Goal: Transaction & Acquisition: Book appointment/travel/reservation

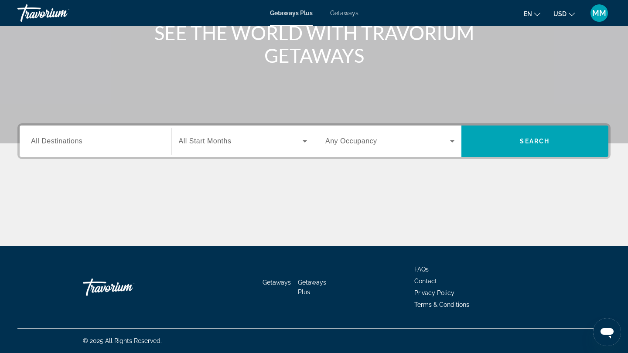
scroll to position [118, 0]
click at [84, 143] on input "Destination All Destinations" at bounding box center [95, 141] width 129 height 10
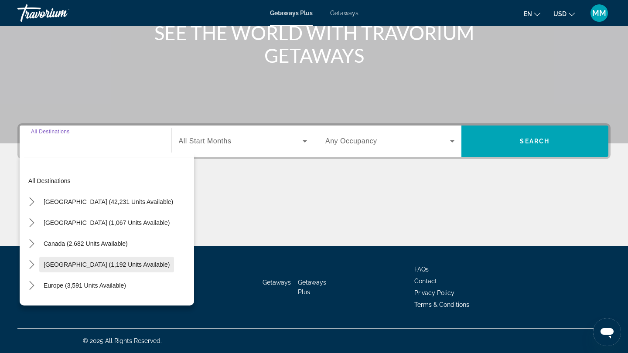
click at [71, 265] on span "[GEOGRAPHIC_DATA] (1,192 units available)" at bounding box center [107, 264] width 126 height 7
type input "**********"
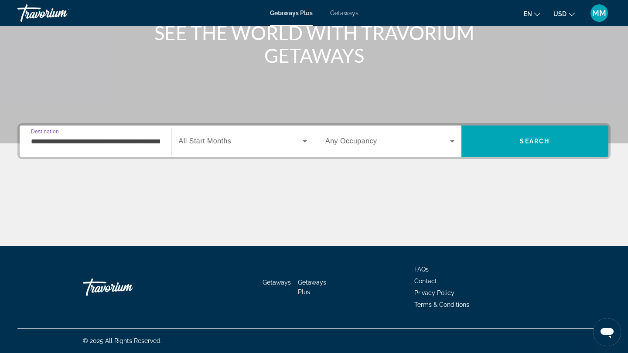
click at [229, 139] on span "All Start Months" at bounding box center [205, 140] width 53 height 7
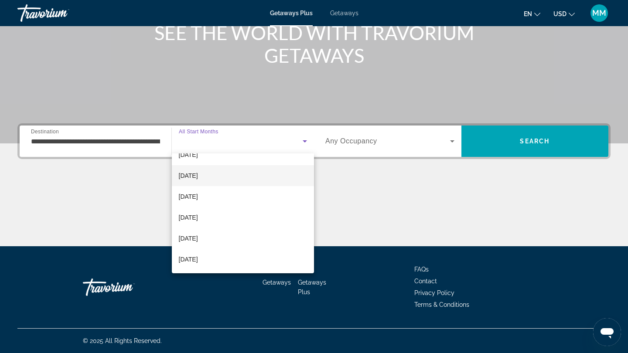
click at [208, 176] on mat-option "June 2026" at bounding box center [243, 175] width 143 height 21
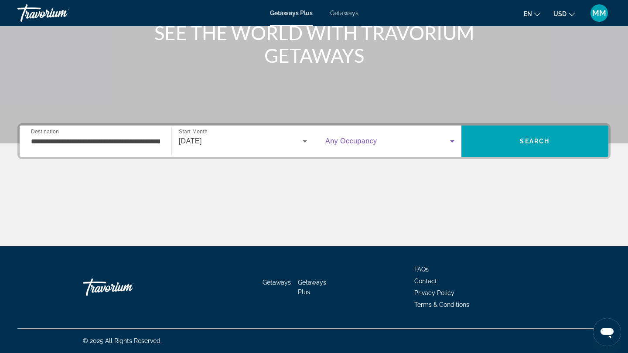
click at [449, 143] on icon "Search widget" at bounding box center [452, 141] width 10 height 10
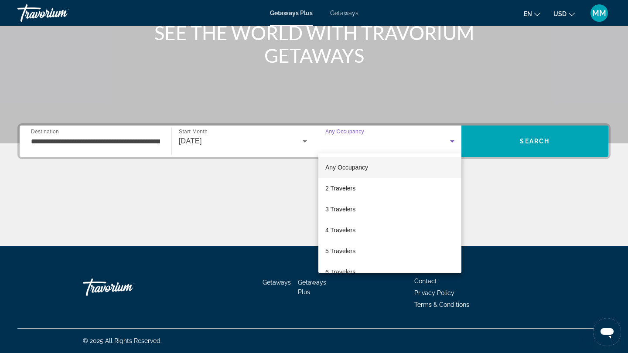
click at [449, 143] on div at bounding box center [314, 176] width 628 height 353
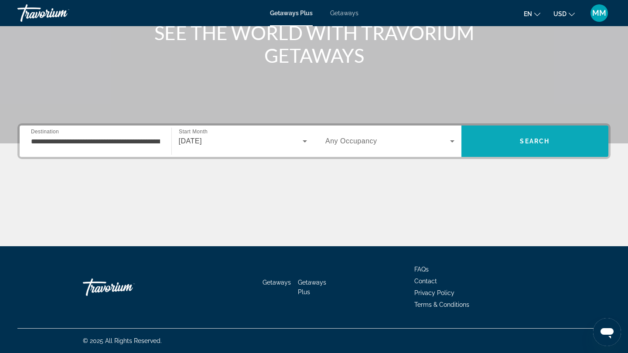
click at [520, 147] on span "Search" at bounding box center [534, 141] width 147 height 21
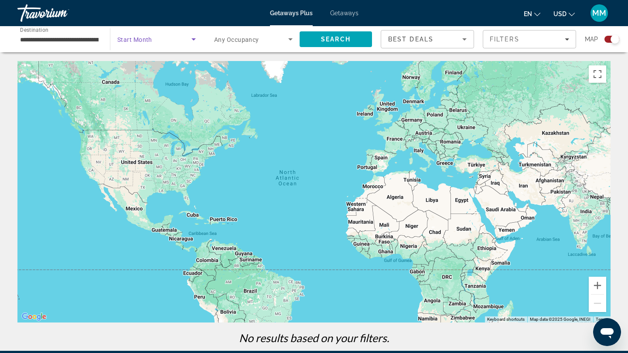
click at [194, 41] on icon "Search widget" at bounding box center [193, 39] width 10 height 10
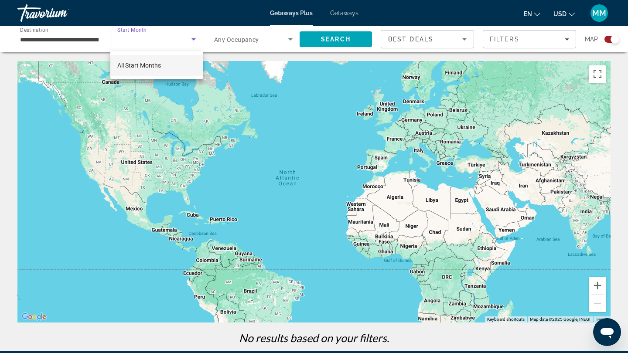
click at [194, 41] on div at bounding box center [314, 176] width 628 height 353
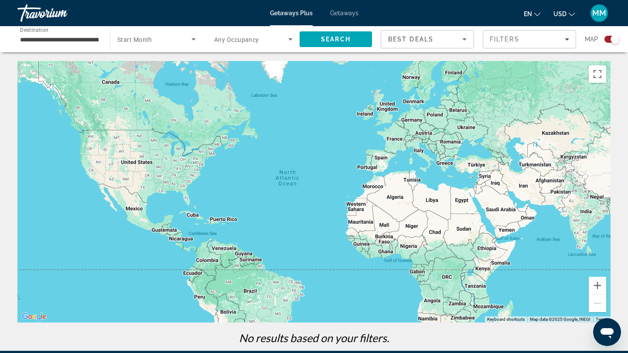
click at [92, 41] on input "**********" at bounding box center [59, 39] width 78 height 10
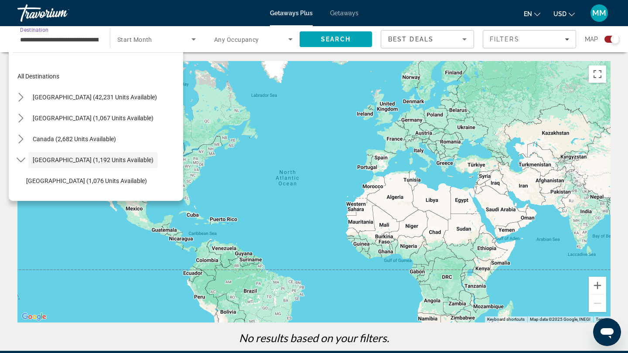
scroll to position [31, 0]
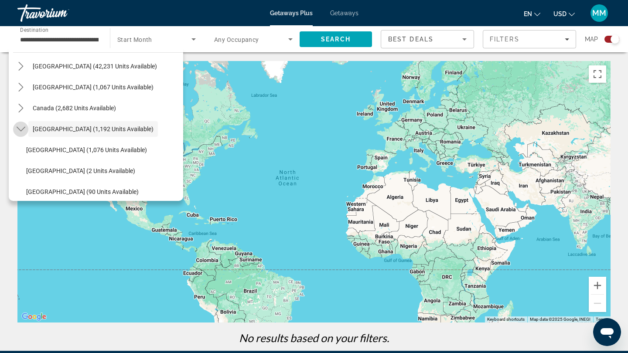
click at [20, 129] on icon "Toggle Caribbean & Atlantic Islands (1,192 units available) submenu" at bounding box center [21, 129] width 9 height 9
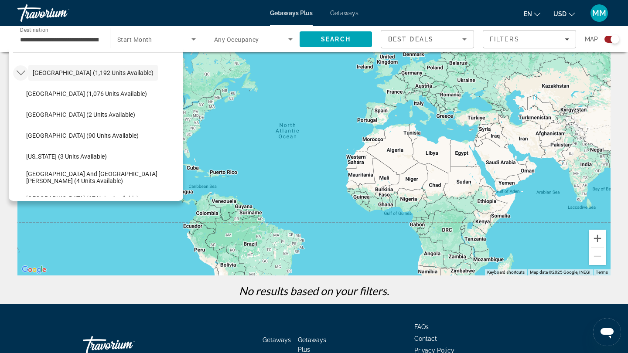
scroll to position [87, 0]
click at [81, 156] on span "Puerto Rico (3 units available)" at bounding box center [66, 156] width 81 height 7
type input "**********"
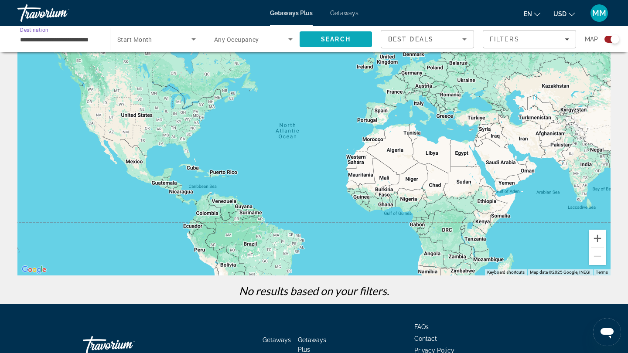
click at [331, 47] on span "Search" at bounding box center [335, 39] width 72 height 21
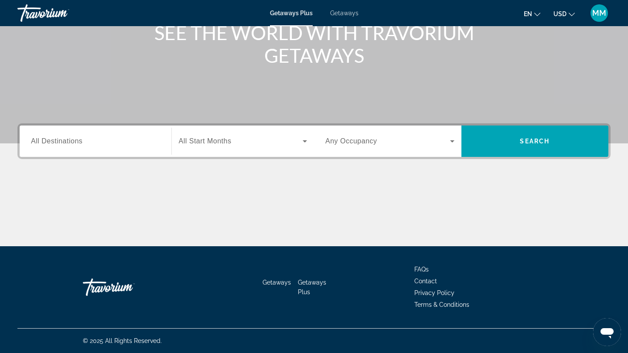
scroll to position [118, 0]
click at [105, 142] on input "Destination All Destinations" at bounding box center [95, 141] width 129 height 10
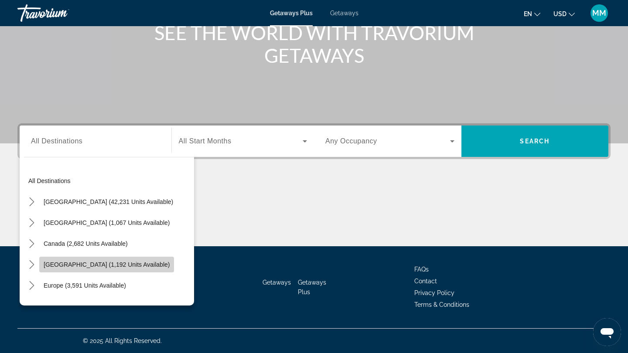
click at [63, 257] on span "Select destination: Caribbean & Atlantic Islands (1,192 units available)" at bounding box center [106, 264] width 135 height 21
type input "**********"
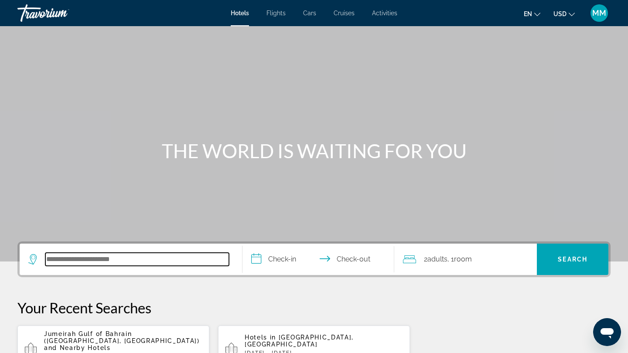
click at [99, 262] on input "Search hotel destination" at bounding box center [137, 259] width 184 height 13
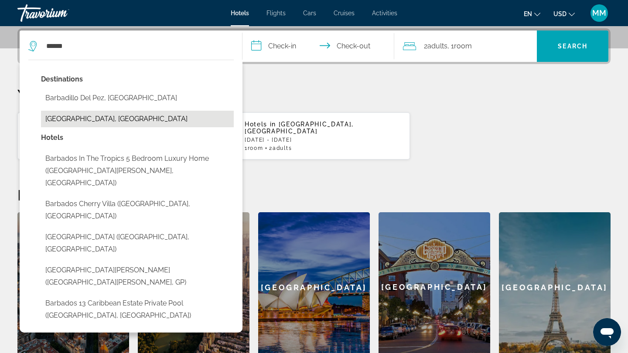
click at [71, 122] on button "Barbados, Barbados" at bounding box center [137, 119] width 193 height 17
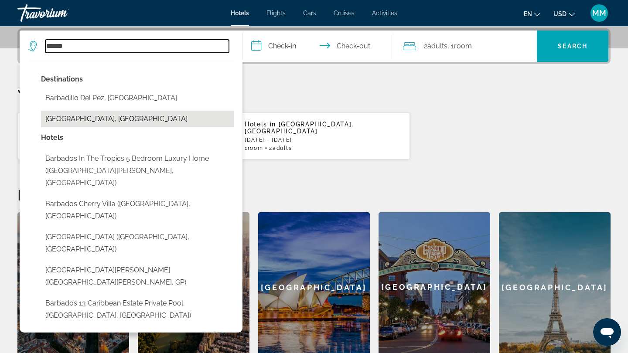
type input "**********"
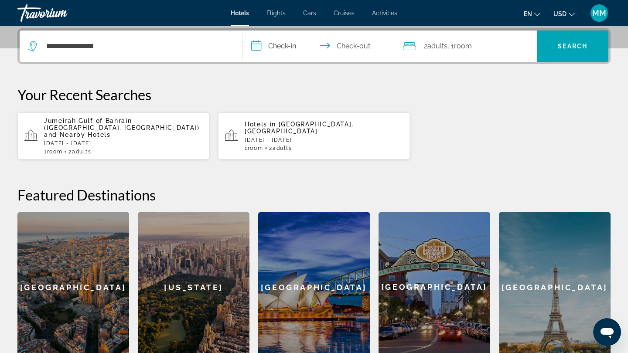
click at [276, 51] on input "**********" at bounding box center [319, 48] width 155 height 34
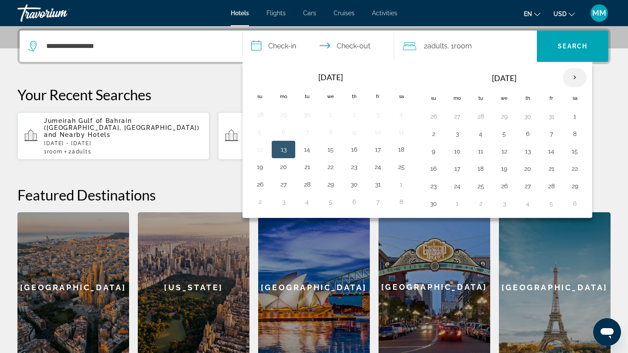
click at [574, 79] on th "Next month" at bounding box center [575, 77] width 24 height 19
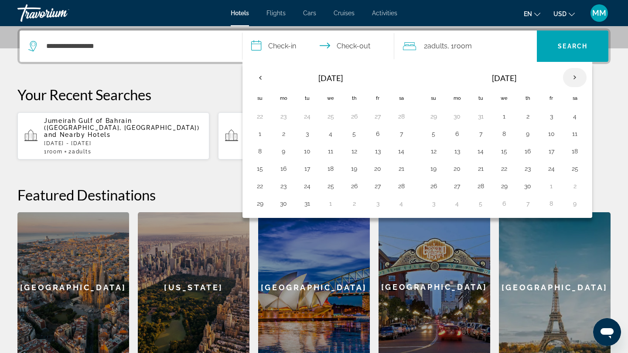
click at [574, 79] on th "Next month" at bounding box center [575, 77] width 24 height 19
click at [434, 170] on button "16" at bounding box center [433, 169] width 14 height 12
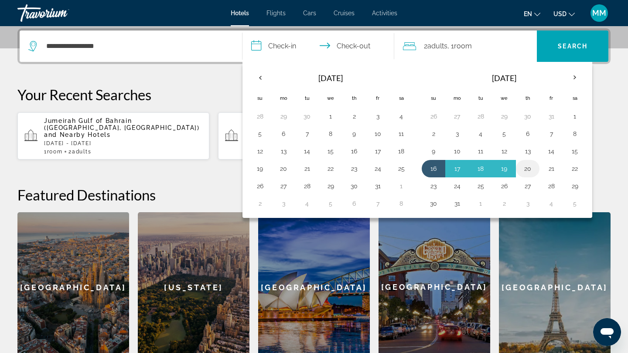
click at [533, 169] on button "20" at bounding box center [527, 169] width 14 height 12
type input "**********"
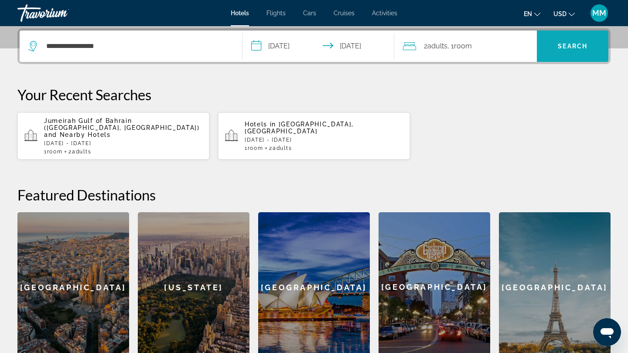
click at [552, 54] on span "Search" at bounding box center [572, 46] width 71 height 21
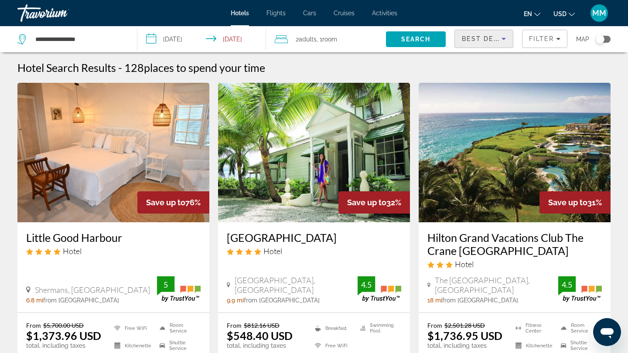
click at [504, 37] on icon "Sort by" at bounding box center [503, 39] width 10 height 10
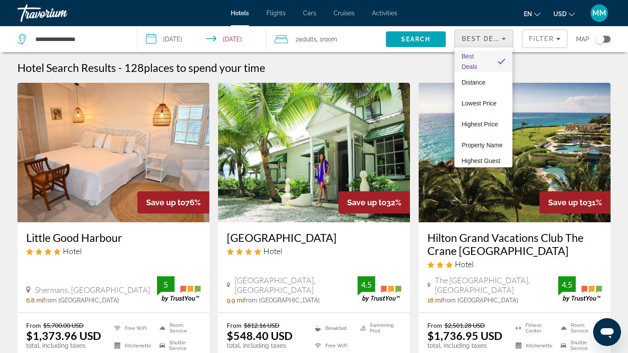
click at [504, 37] on div at bounding box center [314, 176] width 628 height 353
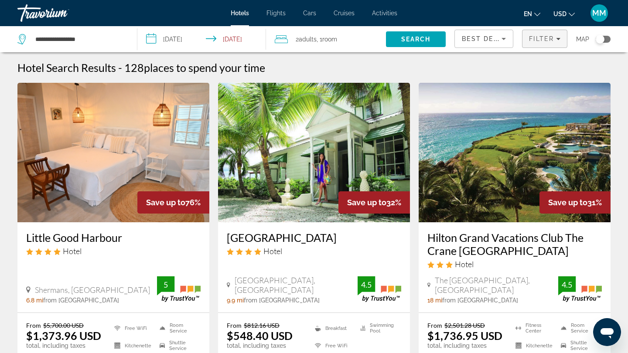
click at [562, 40] on span "Filters" at bounding box center [544, 38] width 44 height 21
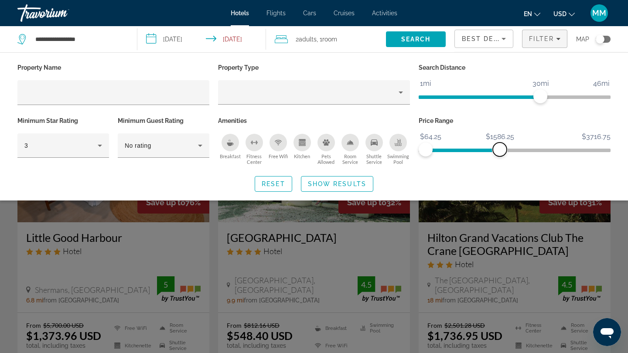
drag, startPoint x: 601, startPoint y: 151, endPoint x: 500, endPoint y: 155, distance: 101.7
click at [500, 155] on span "ngx-slider-max" at bounding box center [500, 150] width 14 height 14
click at [415, 40] on span "Search" at bounding box center [416, 39] width 30 height 7
click at [222, 37] on input "**********" at bounding box center [203, 40] width 132 height 29
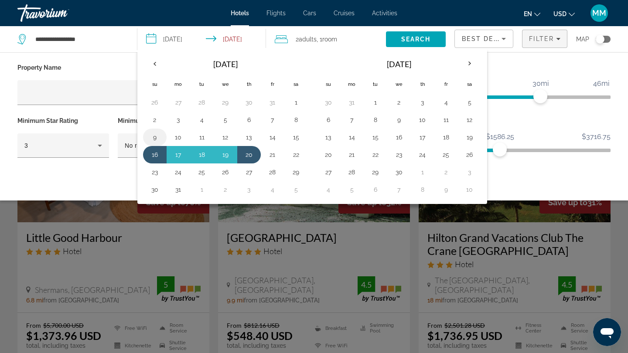
click at [155, 139] on button "9" at bounding box center [155, 137] width 14 height 12
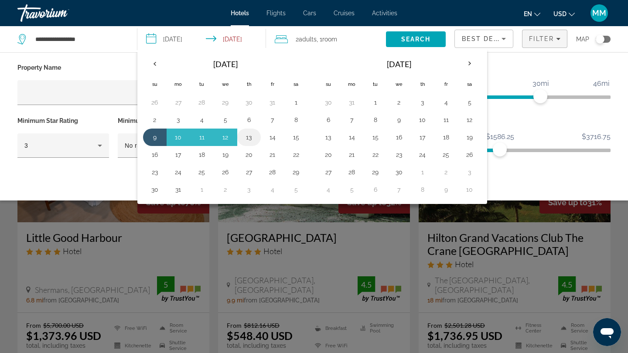
click at [245, 138] on button "13" at bounding box center [249, 137] width 14 height 12
type input "**********"
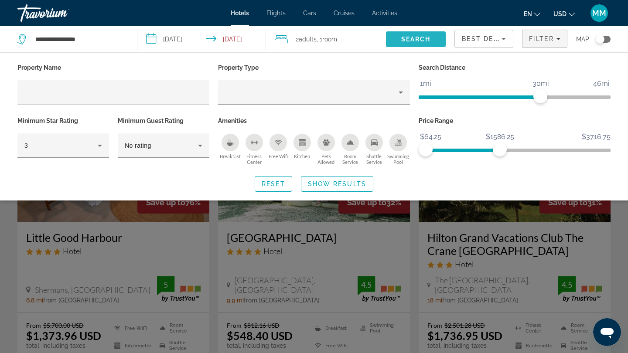
click at [413, 40] on span "Search" at bounding box center [416, 39] width 30 height 7
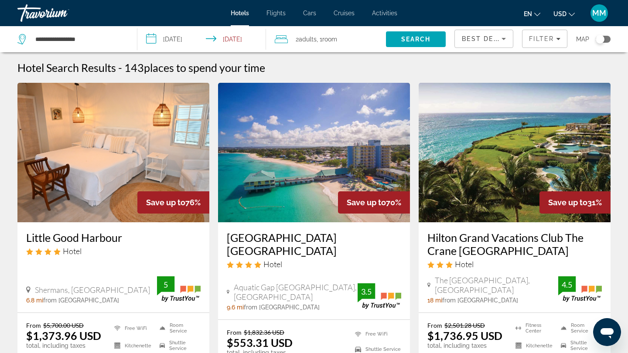
click at [302, 41] on span "Adults" at bounding box center [308, 39] width 18 height 7
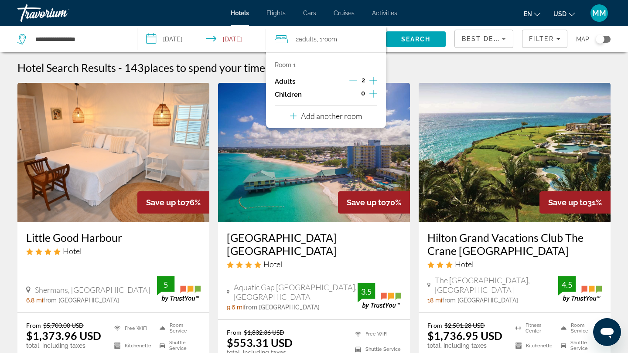
click at [374, 81] on icon "Increment adults" at bounding box center [373, 81] width 8 height 8
click at [411, 40] on span "Search" at bounding box center [416, 39] width 30 height 7
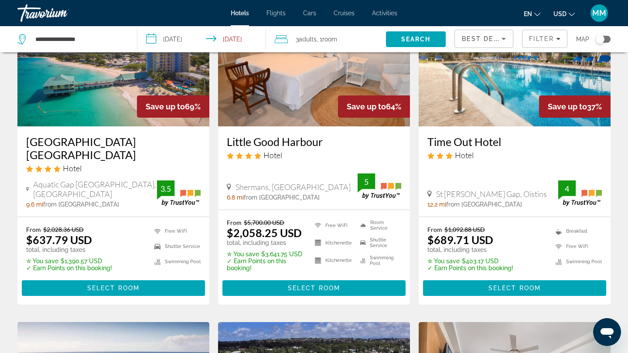
scroll to position [97, 0]
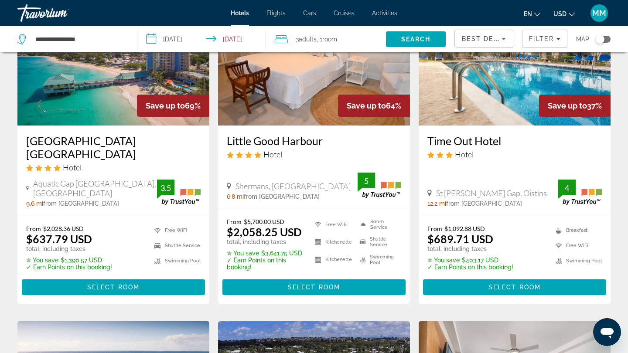
click at [127, 144] on h3 "Radisson Aquatica Resort Barbados" at bounding box center [113, 147] width 174 height 26
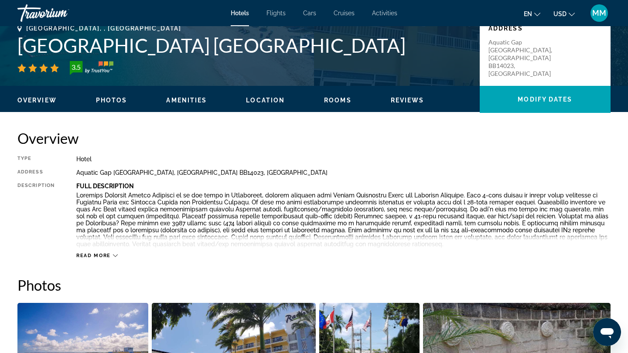
scroll to position [202, 0]
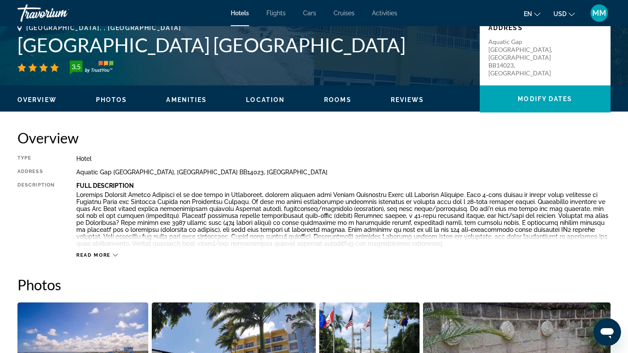
click at [111, 253] on div "Read more" at bounding box center [96, 255] width 41 height 6
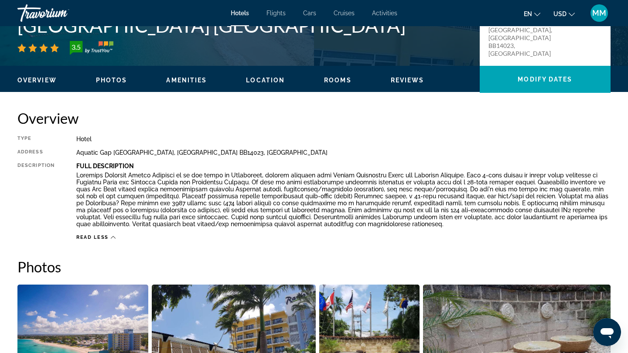
scroll to position [155, 0]
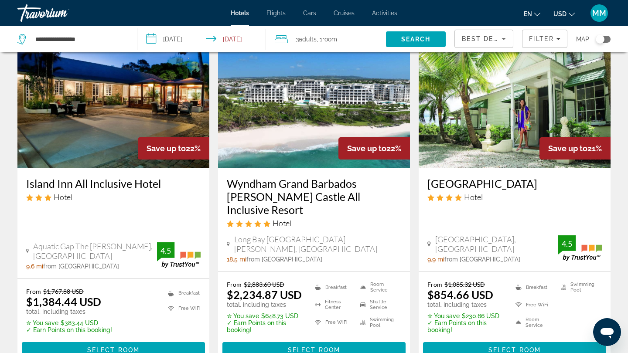
scroll to position [1052, 0]
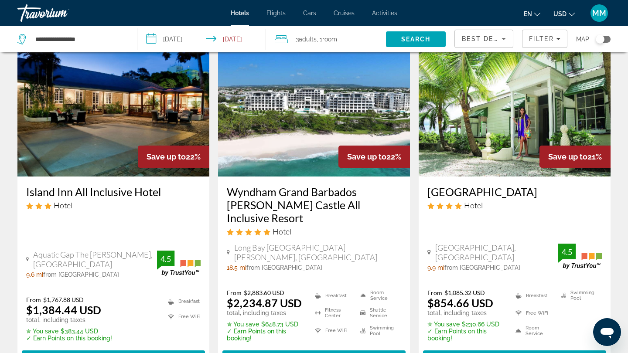
click at [489, 146] on img "Main content" at bounding box center [514, 106] width 192 height 139
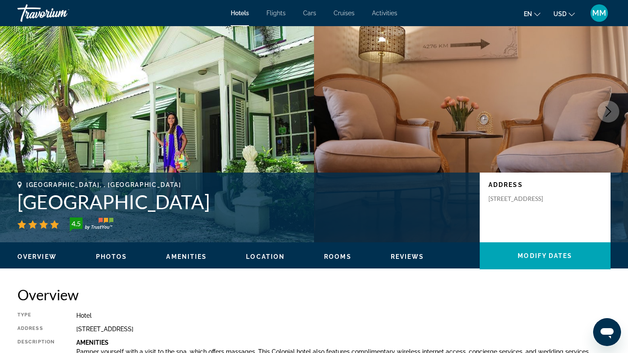
scroll to position [41, 0]
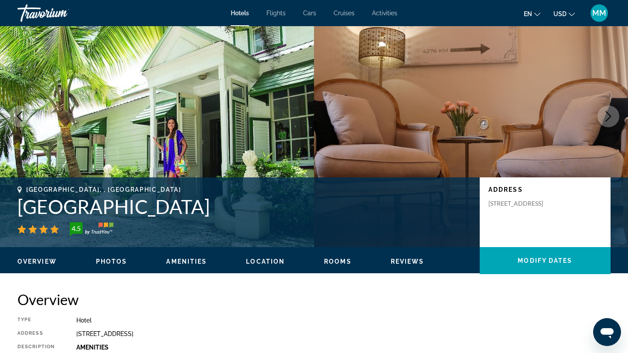
click at [116, 260] on span "Photos" at bounding box center [111, 261] width 31 height 7
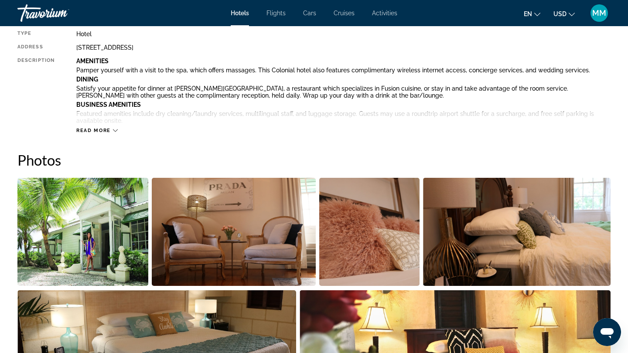
scroll to position [322, 0]
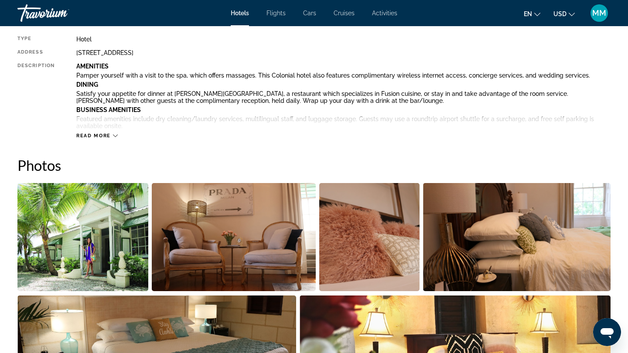
click at [109, 133] on span "Read more" at bounding box center [93, 136] width 34 height 6
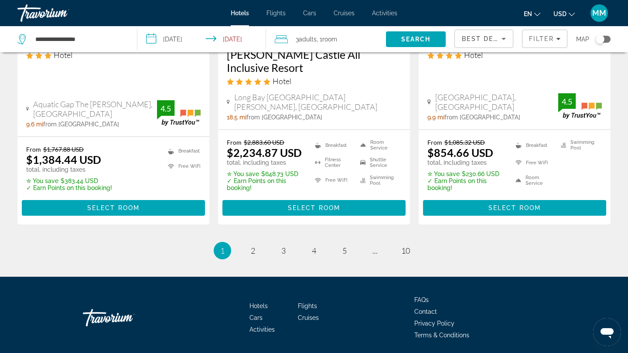
scroll to position [1202, 0]
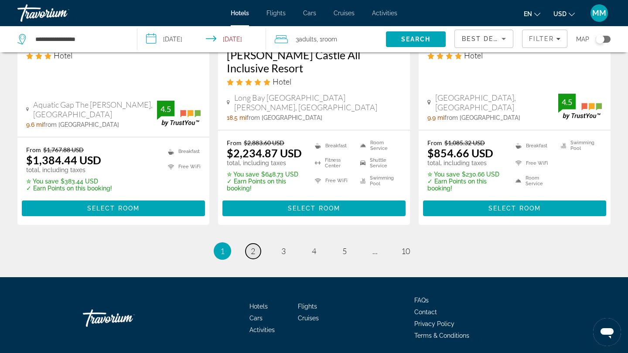
click at [253, 246] on span "2" at bounding box center [253, 251] width 4 height 10
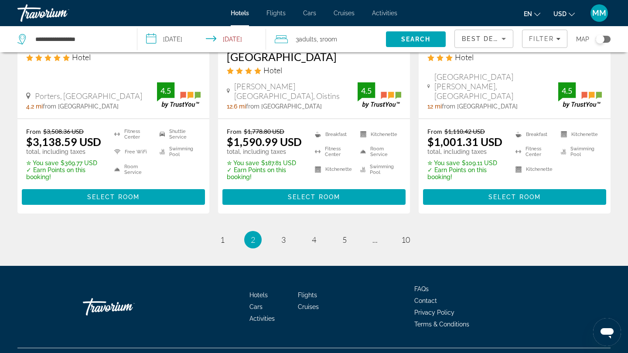
scroll to position [1195, 0]
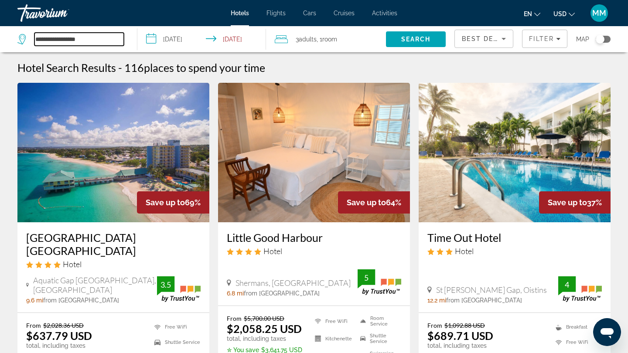
click at [114, 40] on input "**********" at bounding box center [78, 39] width 89 height 13
drag, startPoint x: 83, startPoint y: 40, endPoint x: 29, endPoint y: 45, distance: 54.7
click at [29, 45] on div "**********" at bounding box center [70, 39] width 106 height 13
drag, startPoint x: 101, startPoint y: 40, endPoint x: 15, endPoint y: 40, distance: 85.4
click at [15, 40] on app-destination-search "**********" at bounding box center [68, 39] width 137 height 26
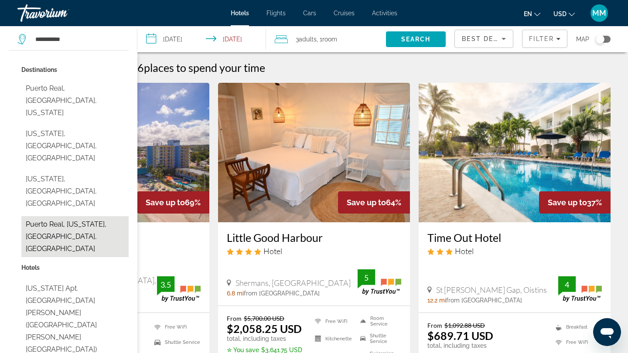
drag, startPoint x: 15, startPoint y: 40, endPoint x: 49, endPoint y: 189, distance: 153.2
click at [49, 216] on button "Puerto Real, Puerto Rico, PR, United States" at bounding box center [74, 236] width 107 height 41
type input "**********"
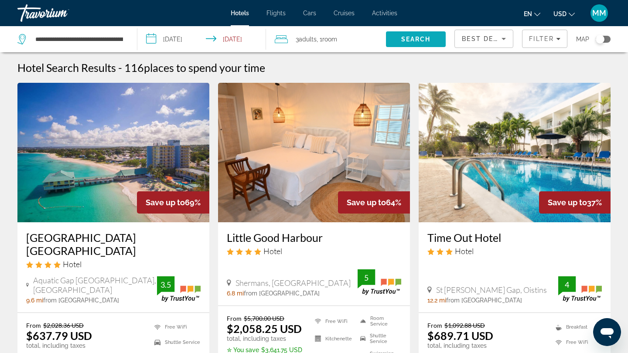
click at [396, 43] on span "Search" at bounding box center [416, 39] width 60 height 21
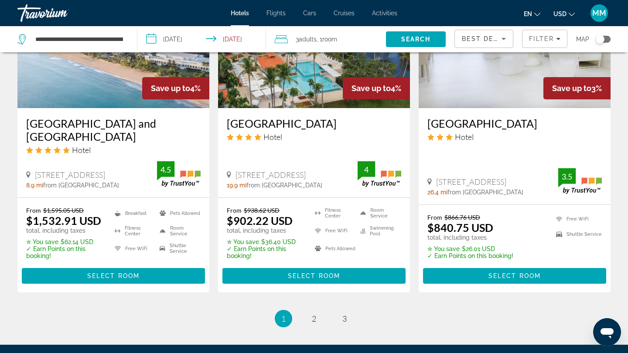
scroll to position [1140, 0]
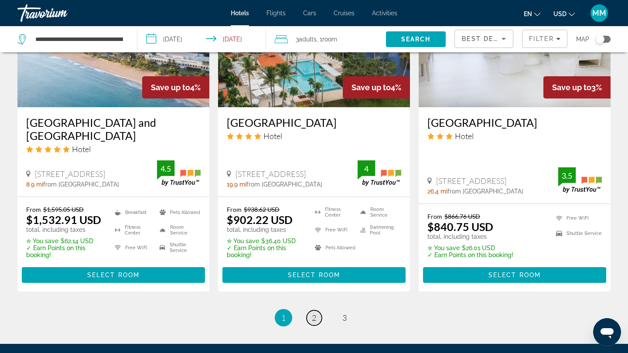
click at [313, 313] on span "2" at bounding box center [314, 318] width 4 height 10
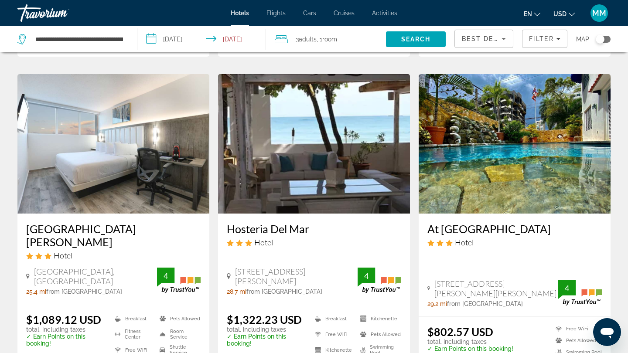
scroll to position [1062, 0]
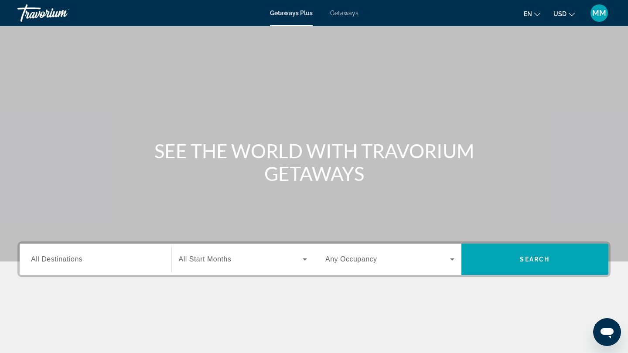
click at [83, 273] on div "Destination All Destinations" at bounding box center [95, 259] width 143 height 31
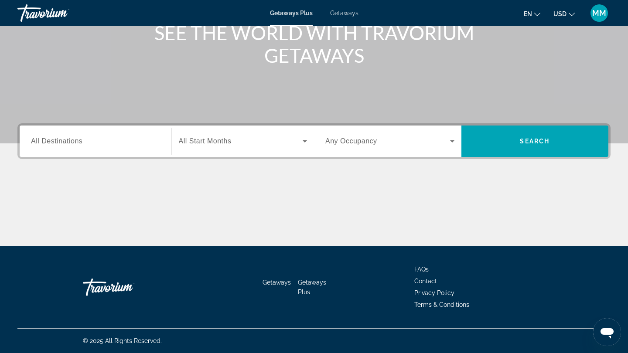
click at [86, 154] on div "Destination All Destinations" at bounding box center [95, 141] width 143 height 31
click at [87, 141] on input "Destination All Destinations" at bounding box center [95, 141] width 129 height 10
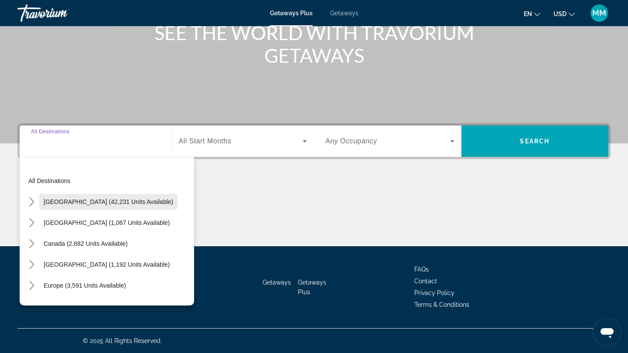
click at [71, 202] on span "[GEOGRAPHIC_DATA] (42,231 units available)" at bounding box center [108, 201] width 129 height 7
type input "**********"
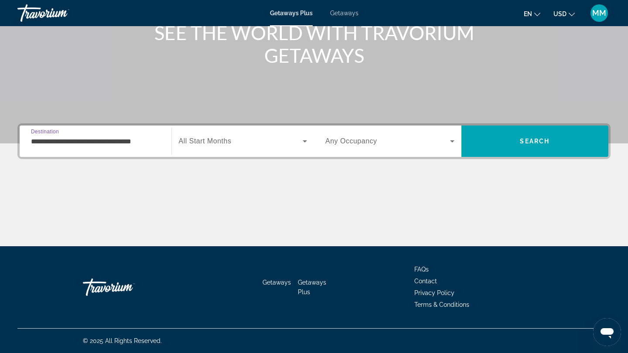
click at [211, 146] on div "Search widget" at bounding box center [243, 141] width 129 height 24
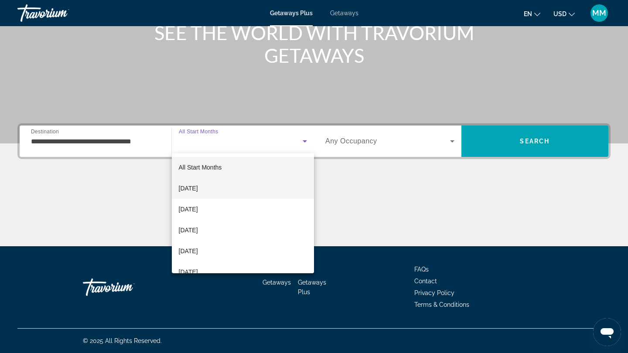
click at [198, 188] on span "October 2025" at bounding box center [188, 188] width 19 height 10
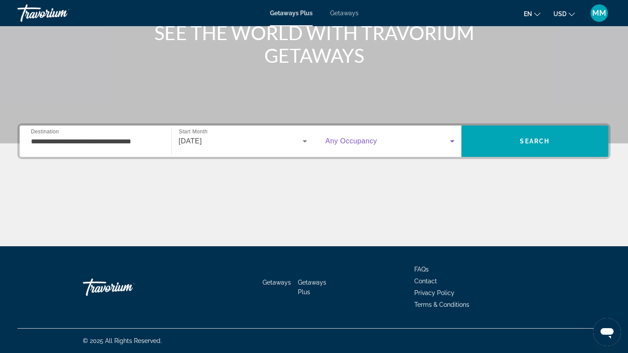
click at [454, 140] on icon "Search widget" at bounding box center [452, 141] width 10 height 10
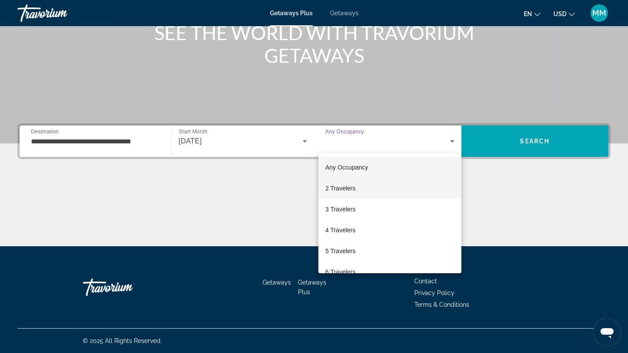
click at [424, 188] on mat-option "2 Travelers" at bounding box center [389, 188] width 143 height 21
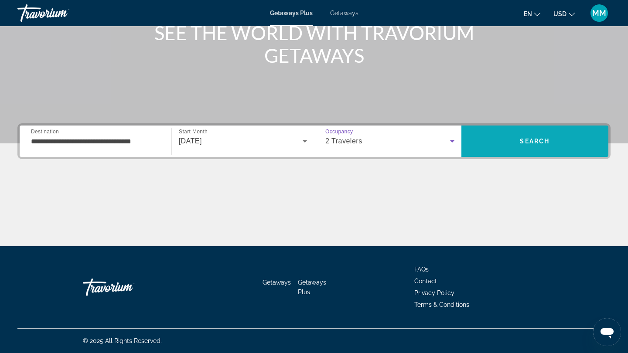
click at [505, 140] on span "Search" at bounding box center [534, 141] width 147 height 21
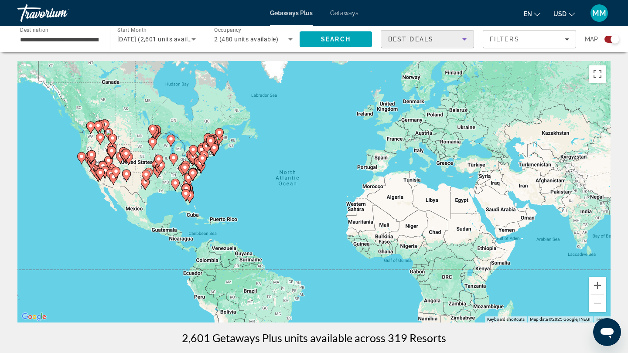
click at [465, 40] on icon "Sort by" at bounding box center [464, 39] width 4 height 2
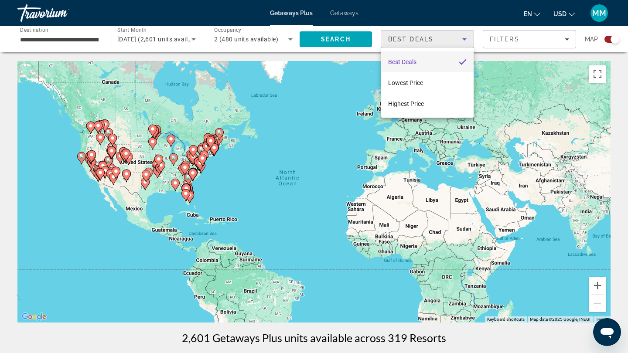
click at [465, 40] on div at bounding box center [314, 176] width 628 height 353
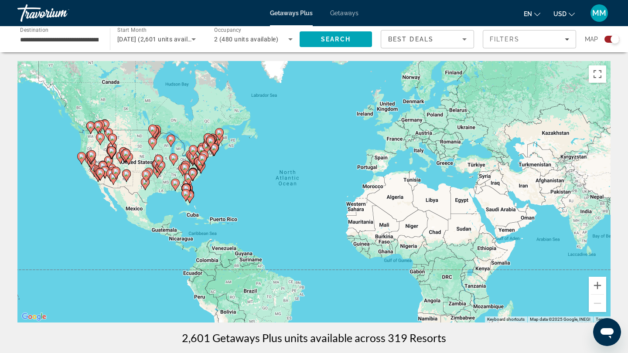
click at [192, 40] on icon "Search widget" at bounding box center [193, 39] width 10 height 10
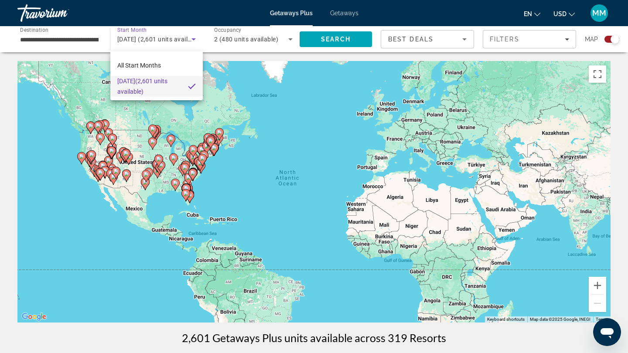
click at [192, 40] on div at bounding box center [314, 176] width 628 height 353
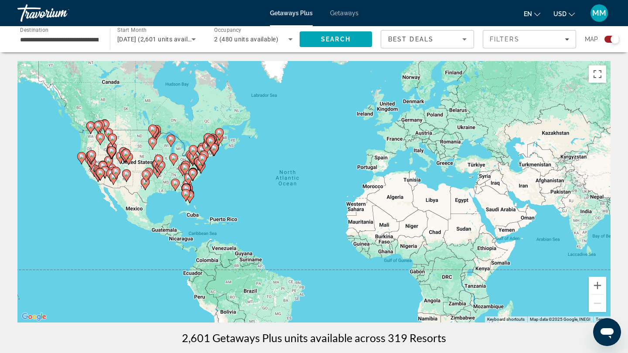
click at [65, 44] on input "**********" at bounding box center [59, 39] width 78 height 10
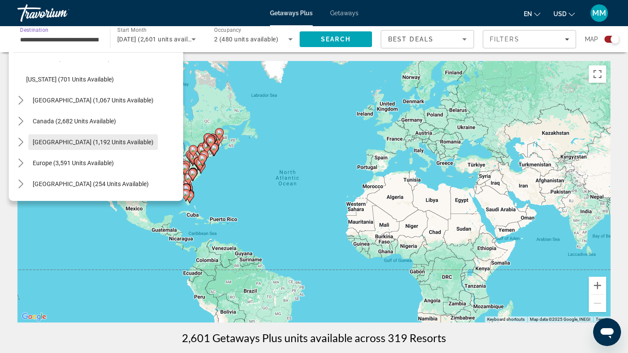
scroll to position [864, 0]
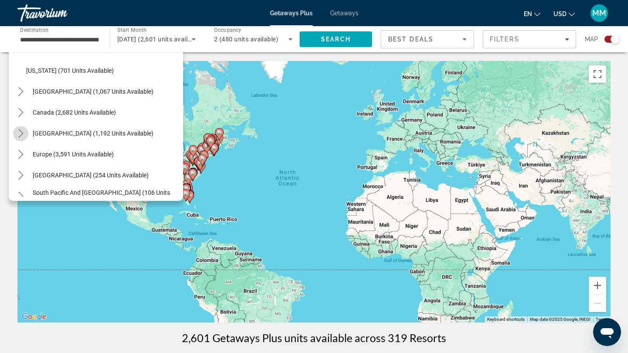
click at [23, 133] on icon "Toggle Caribbean & Atlantic Islands (1,192 units available) submenu" at bounding box center [20, 133] width 5 height 9
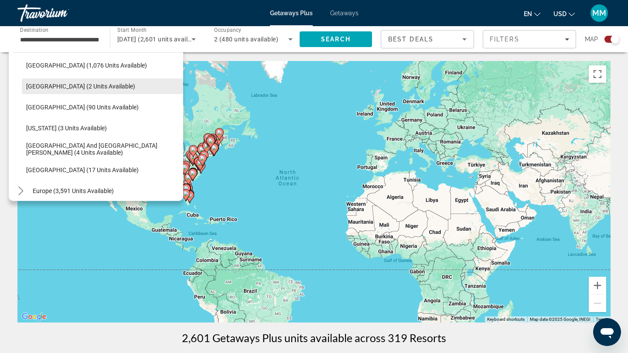
scroll to position [954, 0]
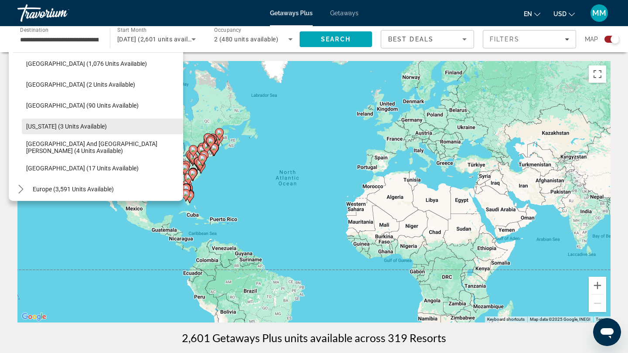
click at [65, 127] on span "Puerto Rico (3 units available)" at bounding box center [66, 126] width 81 height 7
type input "**********"
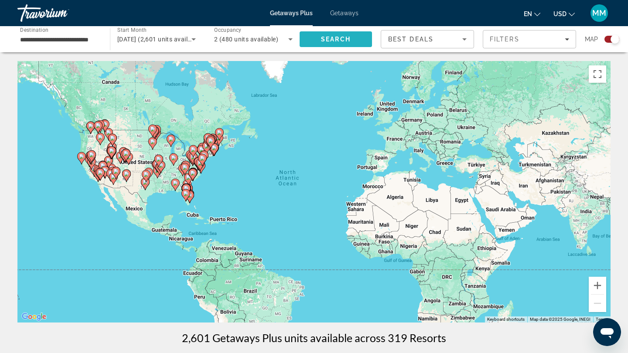
click at [339, 41] on span "Search" at bounding box center [336, 39] width 30 height 7
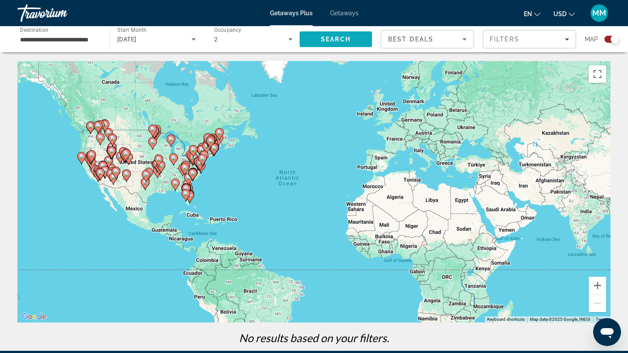
click at [337, 39] on span "Search" at bounding box center [336, 39] width 30 height 7
click at [194, 39] on icon "Search widget" at bounding box center [193, 39] width 4 height 2
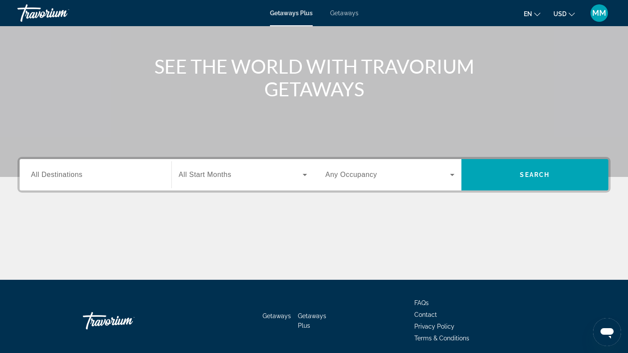
click at [107, 176] on input "Destination All Destinations" at bounding box center [95, 175] width 129 height 10
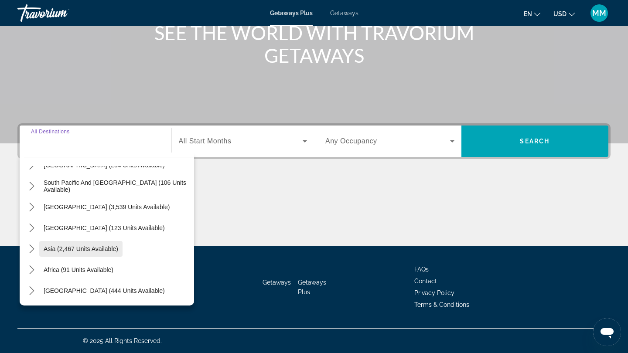
scroll to position [141, 0]
click at [32, 293] on icon "Toggle Middle East (444 units available) submenu" at bounding box center [31, 290] width 5 height 9
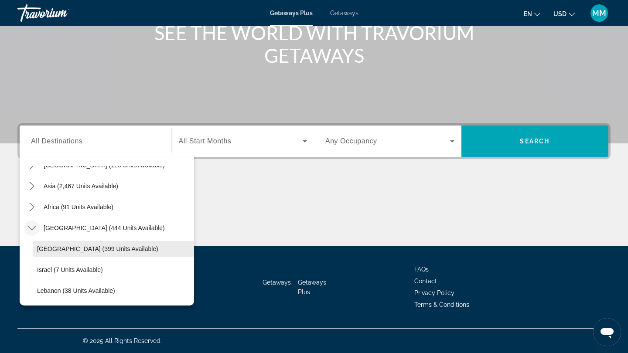
scroll to position [118, 0]
click at [33, 233] on mat-icon "Toggle Middle East (444 units available) submenu" at bounding box center [31, 228] width 15 height 15
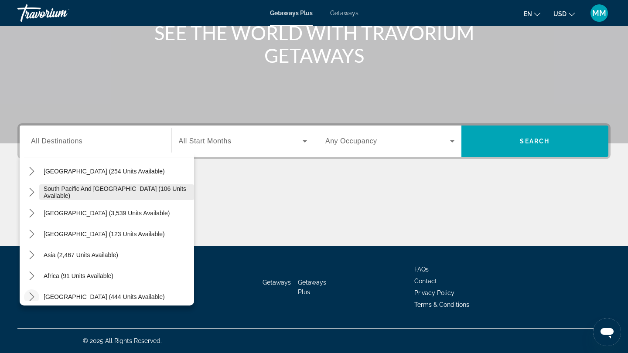
scroll to position [140, 0]
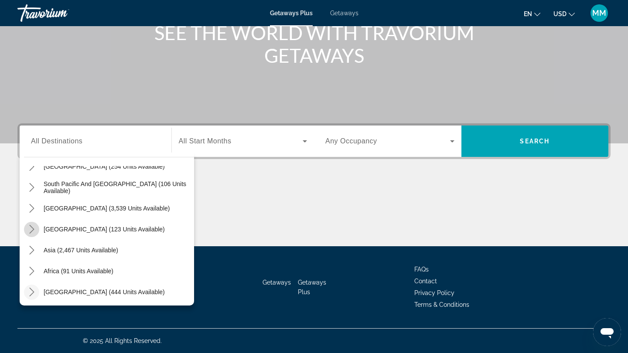
click at [34, 228] on icon "Toggle Central America (123 units available) submenu" at bounding box center [31, 229] width 9 height 9
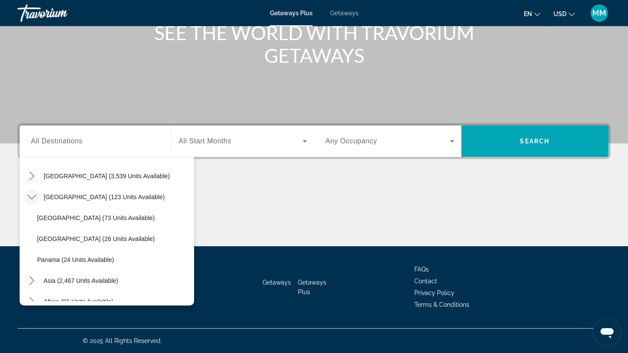
click at [32, 198] on icon "Toggle Central America (123 units available) submenu" at bounding box center [31, 197] width 9 height 9
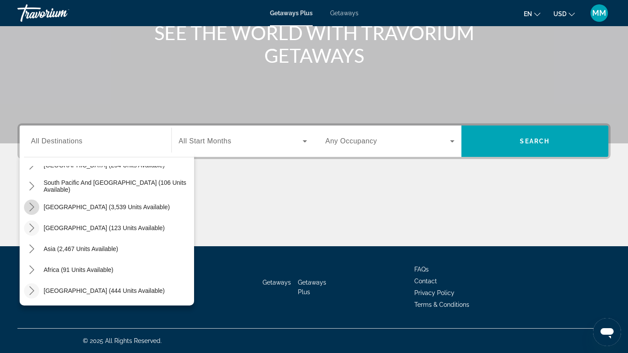
click at [32, 205] on icon "Toggle South America (3,539 units available) submenu" at bounding box center [31, 207] width 5 height 9
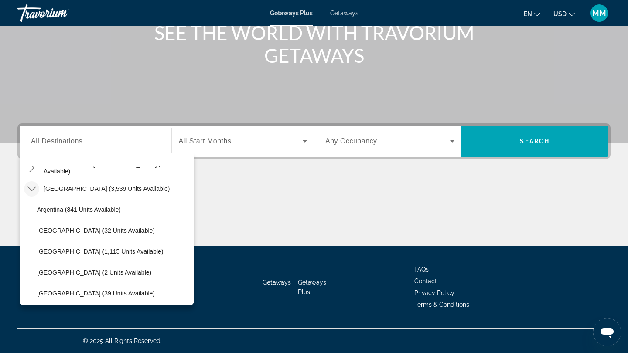
click at [34, 184] on icon "Toggle South America (3,539 units available) submenu" at bounding box center [31, 188] width 9 height 9
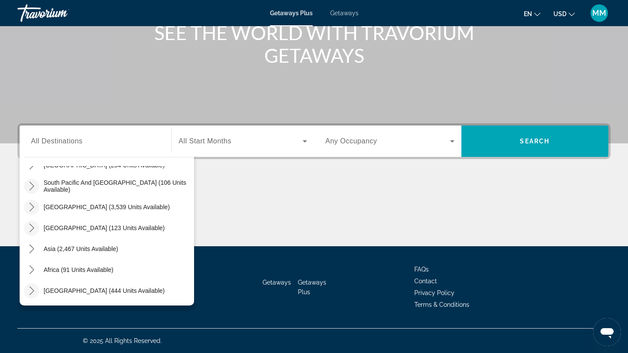
click at [33, 187] on icon "Toggle South Pacific and Oceania (106 units available) submenu" at bounding box center [31, 186] width 5 height 9
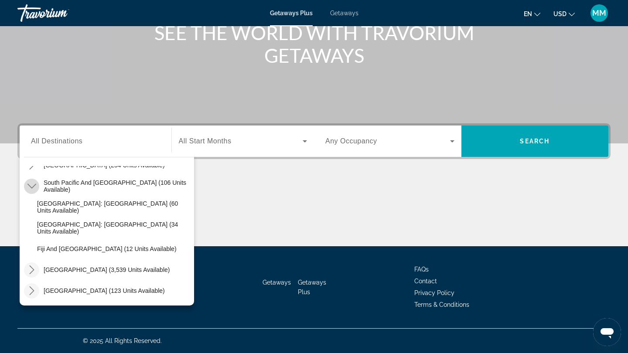
click at [33, 187] on icon "Toggle South Pacific and Oceania (106 units available) submenu" at bounding box center [31, 186] width 9 height 5
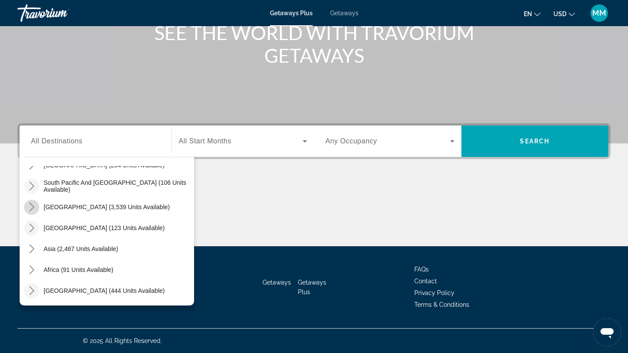
click at [33, 204] on icon "Toggle South America (3,539 units available) submenu" at bounding box center [31, 207] width 9 height 9
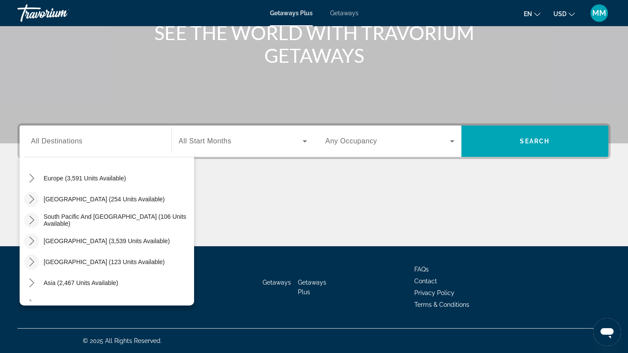
scroll to position [107, 0]
click at [33, 204] on icon "Toggle Australia (254 units available) submenu" at bounding box center [31, 199] width 9 height 9
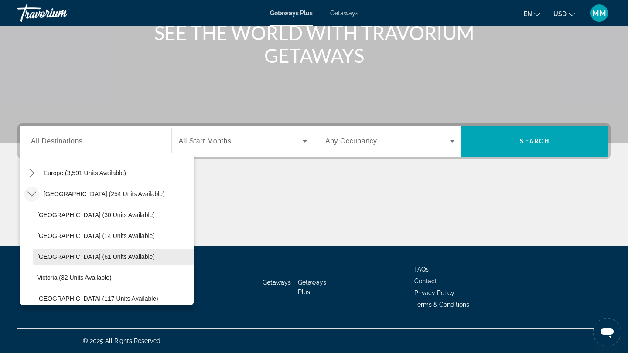
scroll to position [106, 0]
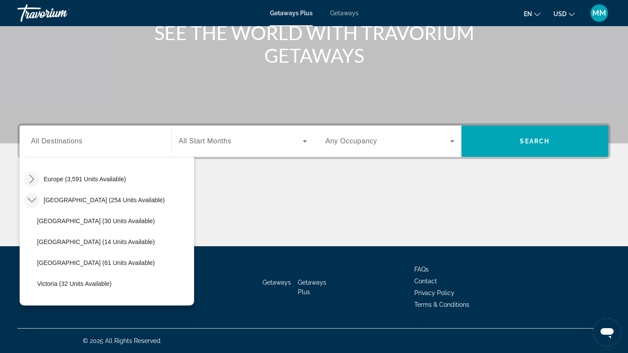
click at [33, 179] on icon "Toggle Europe (3,591 units available) submenu" at bounding box center [31, 179] width 5 height 9
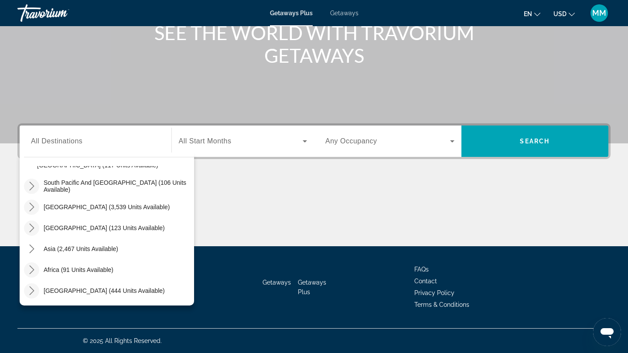
scroll to position [118, 0]
click at [31, 290] on icon "Toggle Middle East (444 units available) submenu" at bounding box center [31, 290] width 9 height 9
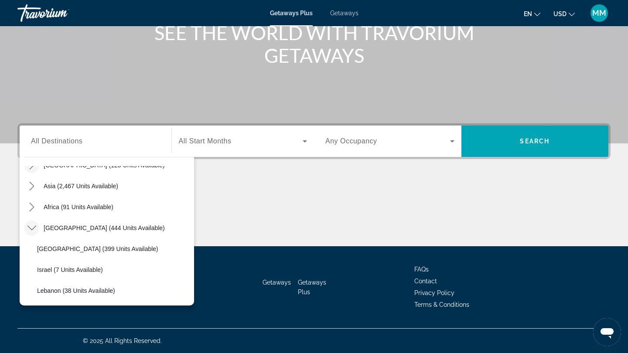
scroll to position [748, 0]
click at [34, 207] on icon "Toggle Africa (91 units available) submenu" at bounding box center [31, 207] width 5 height 9
click at [31, 188] on icon "Toggle Asia (2,467 units available) submenu" at bounding box center [31, 186] width 9 height 9
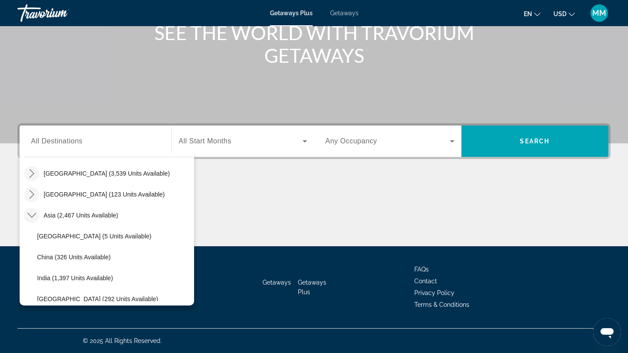
scroll to position [718, 0]
click at [33, 194] on icon "Toggle Central America (123 units available) submenu" at bounding box center [31, 195] width 9 height 9
click at [32, 173] on icon "Toggle South America (3,539 units available) submenu" at bounding box center [31, 174] width 5 height 9
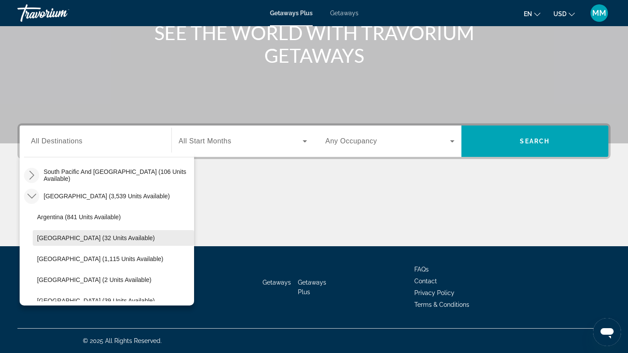
scroll to position [691, 0]
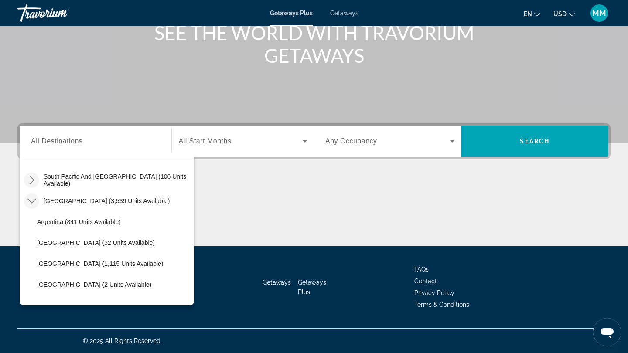
click at [33, 178] on icon "Toggle South Pacific and Oceania (106 units available) submenu" at bounding box center [31, 180] width 9 height 9
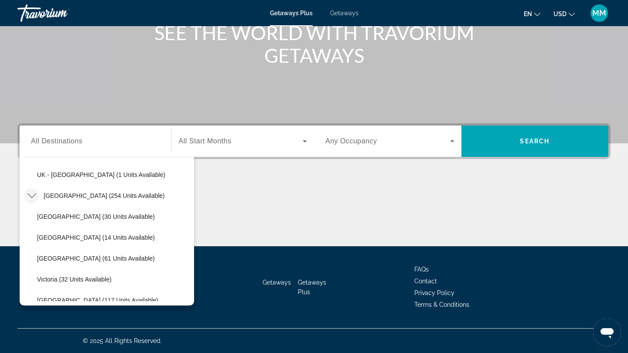
scroll to position [550, 0]
